Goal: Task Accomplishment & Management: Manage account settings

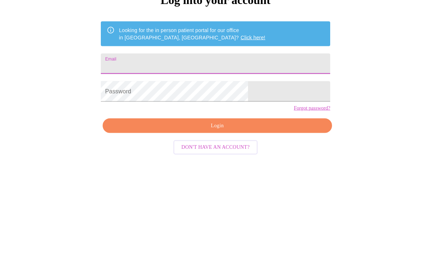
click at [269, 152] on input "Email" at bounding box center [215, 162] width 229 height 20
type input "csilla.frohlich"
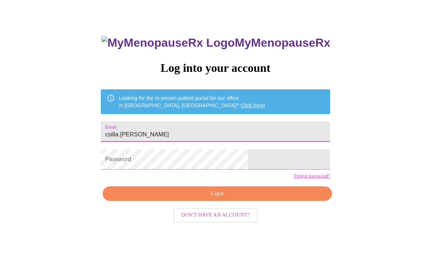
click at [232, 132] on input "csilla.frohlich" at bounding box center [215, 132] width 229 height 20
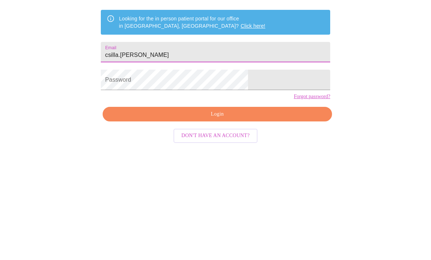
click at [213, 122] on input "csilla.frohlich" at bounding box center [215, 132] width 229 height 20
type input "csilla.frohlich@gmail.com"
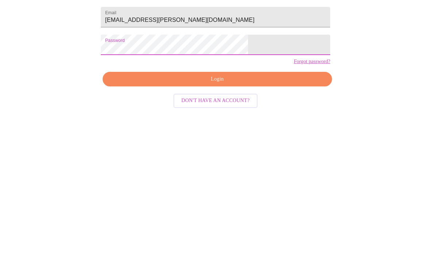
click at [268, 189] on span "Login" at bounding box center [217, 193] width 212 height 9
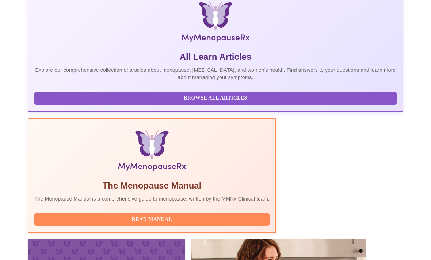
scroll to position [177, 0]
